Goal: Find specific page/section: Find specific page/section

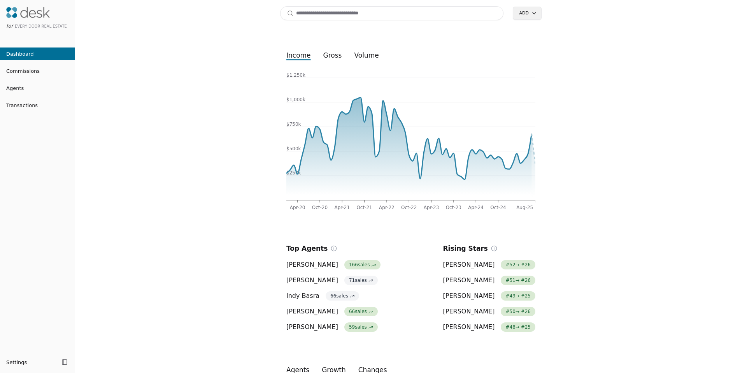
click at [324, 17] on input at bounding box center [391, 13] width 223 height 14
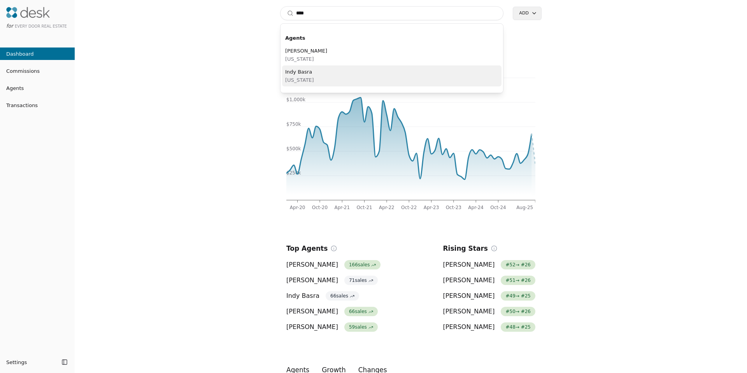
type input "****"
click at [299, 76] on span "Washington" at bounding box center [299, 80] width 29 height 8
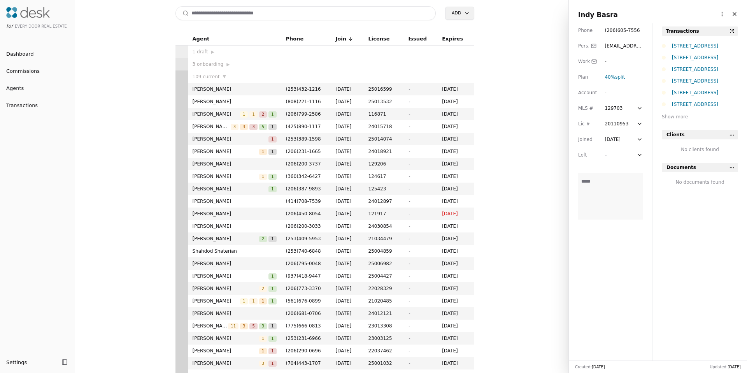
click at [715, 14] on html "for Every Door Real Estate Dashboard Commissions Agents Transactions Settings T…" at bounding box center [373, 186] width 747 height 373
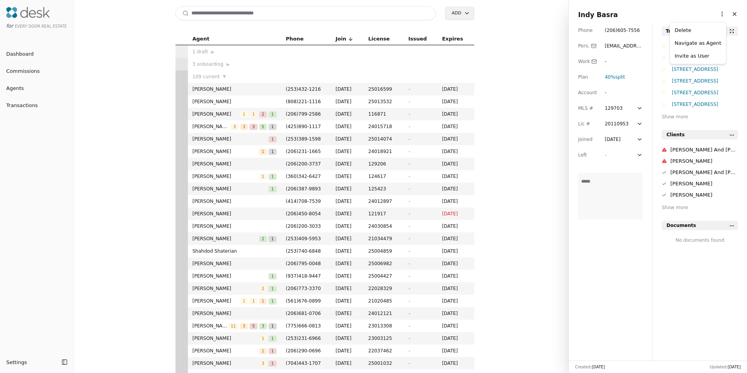
click at [694, 44] on link "Navigate as Agent" at bounding box center [698, 43] width 47 height 8
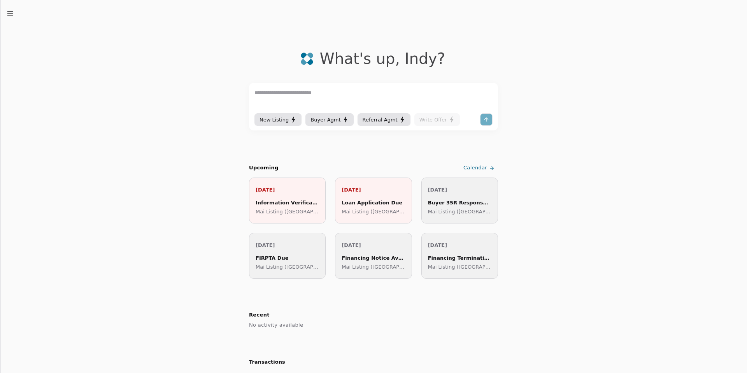
click at [12, 15] on line "button" at bounding box center [9, 15] width 5 height 0
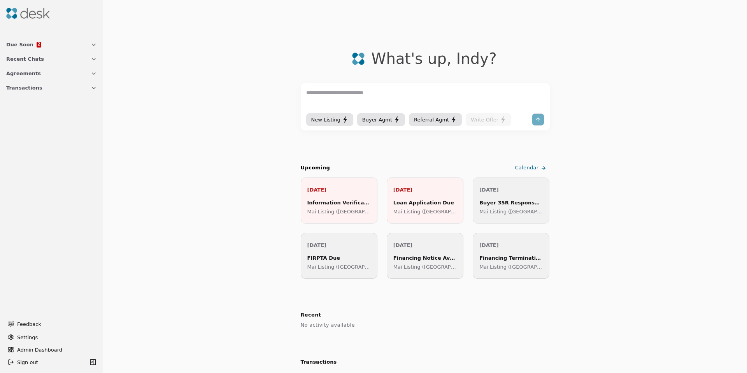
click at [26, 86] on span "Transactions" at bounding box center [24, 88] width 36 height 8
click at [30, 88] on span "Transactions" at bounding box center [24, 88] width 36 height 8
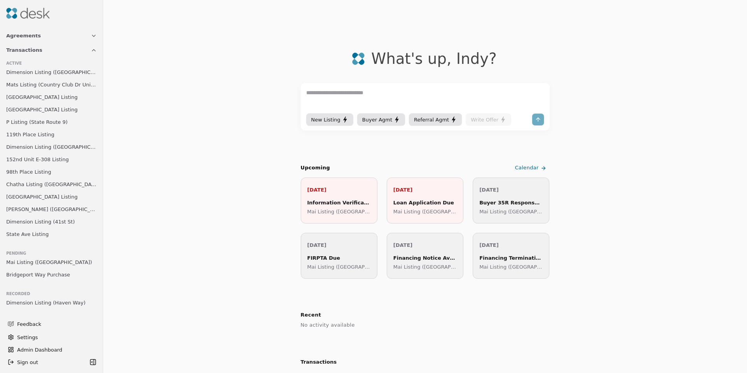
scroll to position [50, 0]
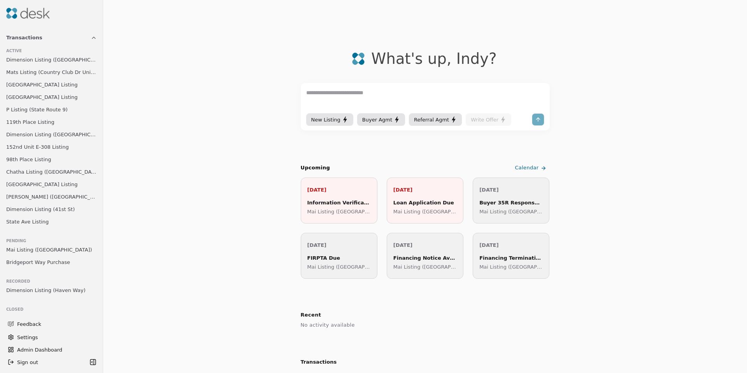
click at [38, 252] on span "Mai Listing ([GEOGRAPHIC_DATA])" at bounding box center [49, 250] width 86 height 8
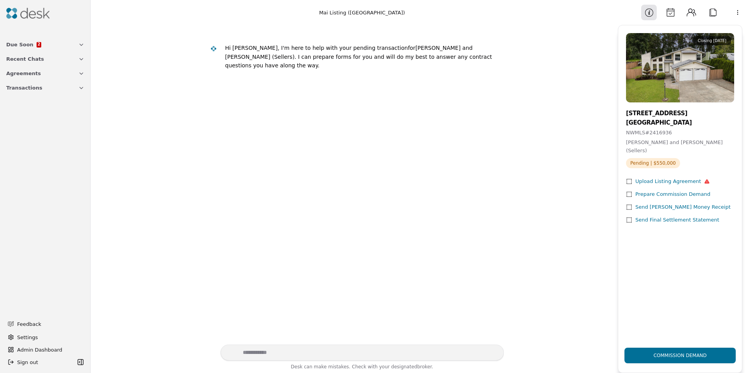
click at [672, 13] on button "Calendar" at bounding box center [671, 13] width 16 height 16
